Goal: Task Accomplishment & Management: Complete application form

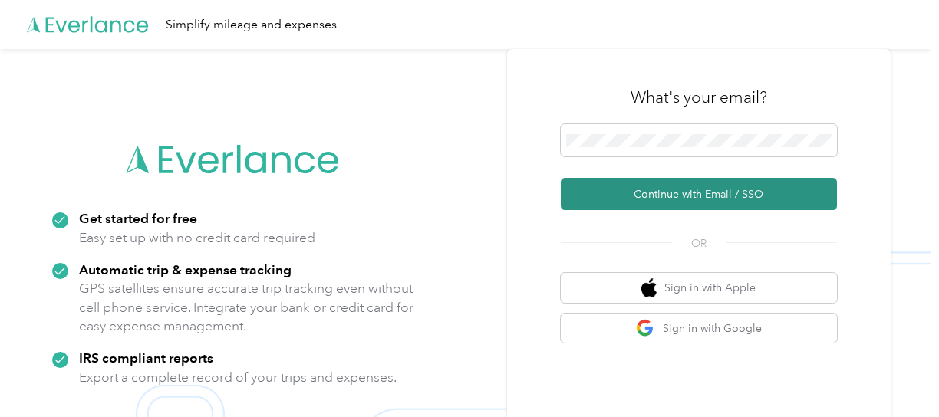
click at [669, 197] on button "Continue with Email / SSO" at bounding box center [699, 194] width 276 height 32
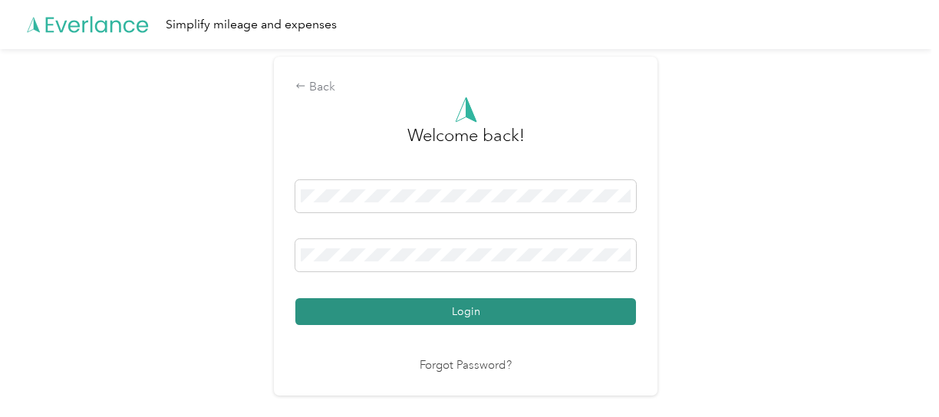
click at [459, 311] on button "Login" at bounding box center [465, 311] width 341 height 27
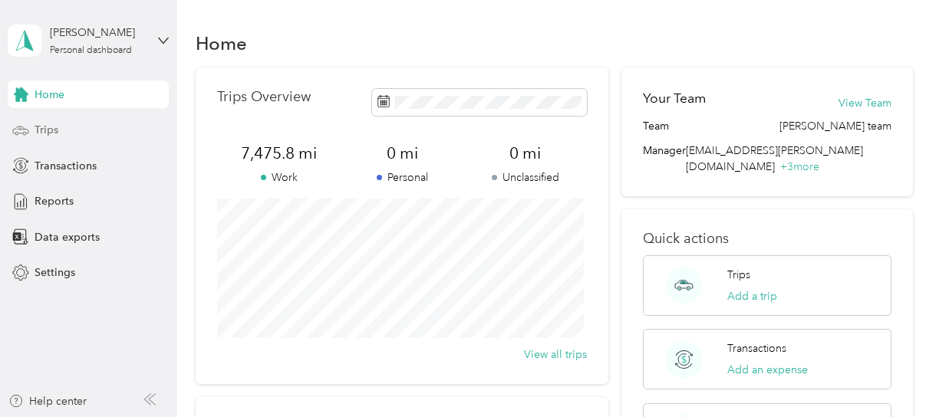
click at [38, 132] on span "Trips" at bounding box center [47, 130] width 24 height 16
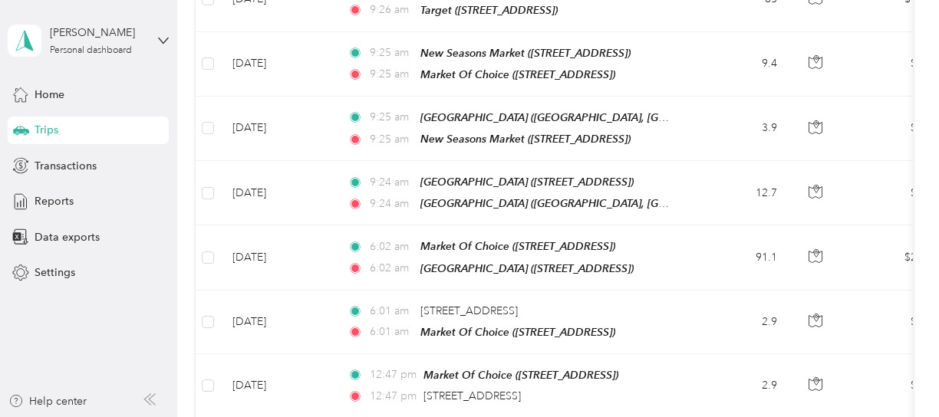
scroll to position [51, 0]
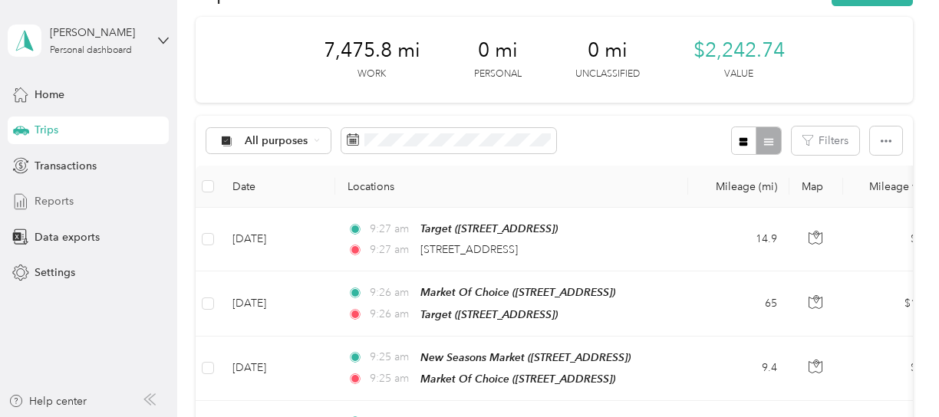
click at [44, 199] on span "Reports" at bounding box center [54, 201] width 39 height 16
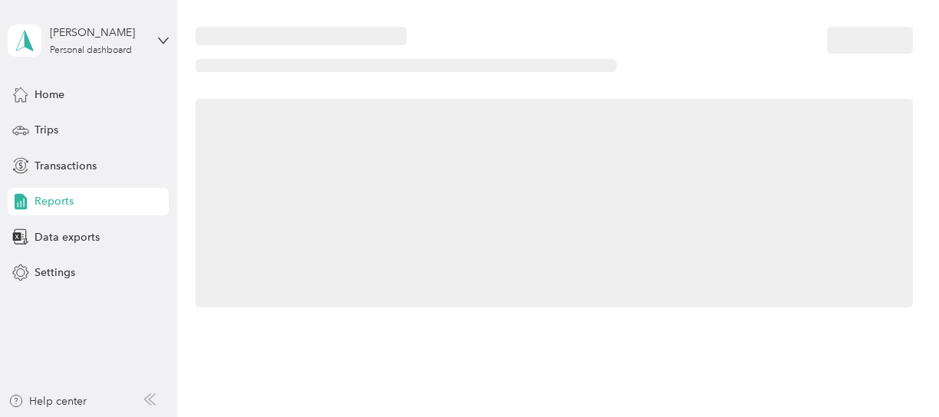
scroll to position [51, 0]
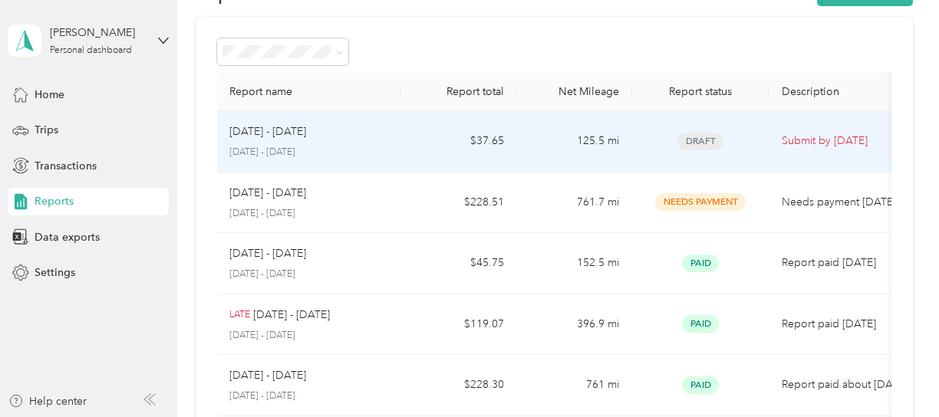
click at [702, 143] on span "Draft" at bounding box center [700, 142] width 46 height 18
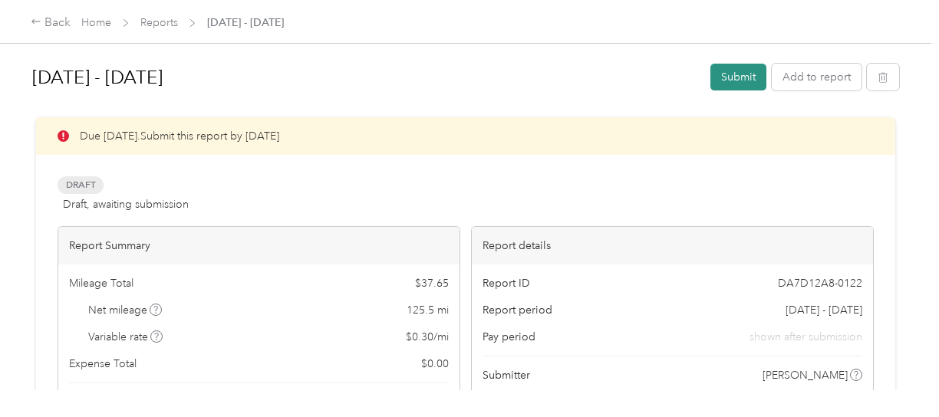
click at [733, 76] on button "Submit" at bounding box center [738, 77] width 56 height 27
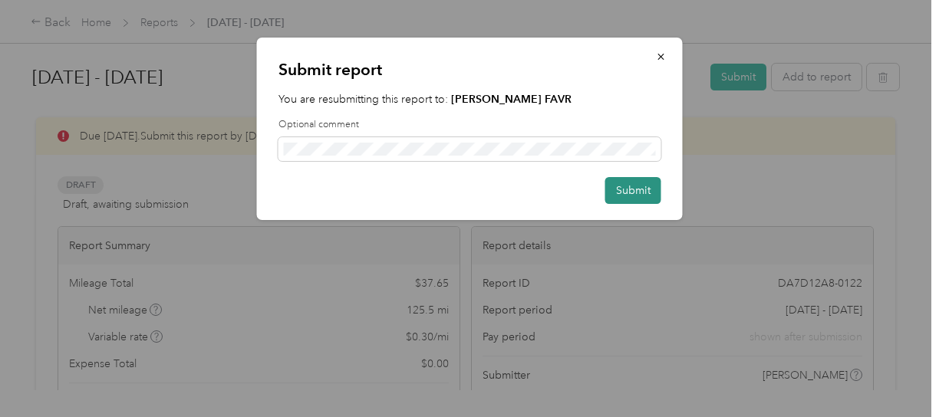
click at [651, 193] on button "Submit" at bounding box center [633, 190] width 56 height 27
